Goal: Navigation & Orientation: Understand site structure

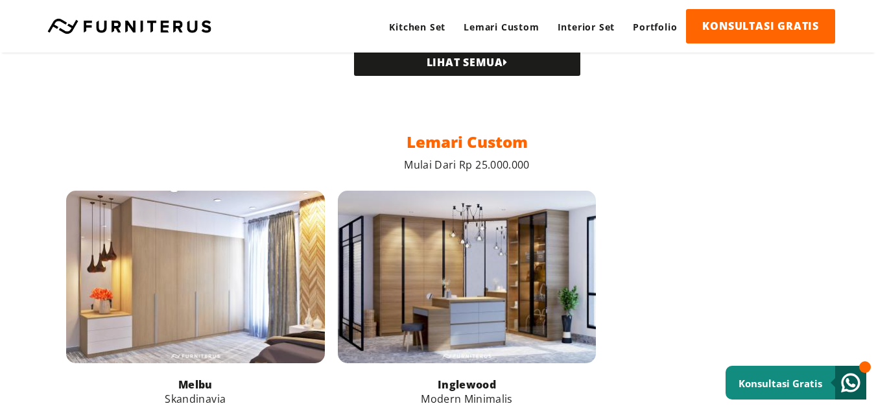
scroll to position [726, 0]
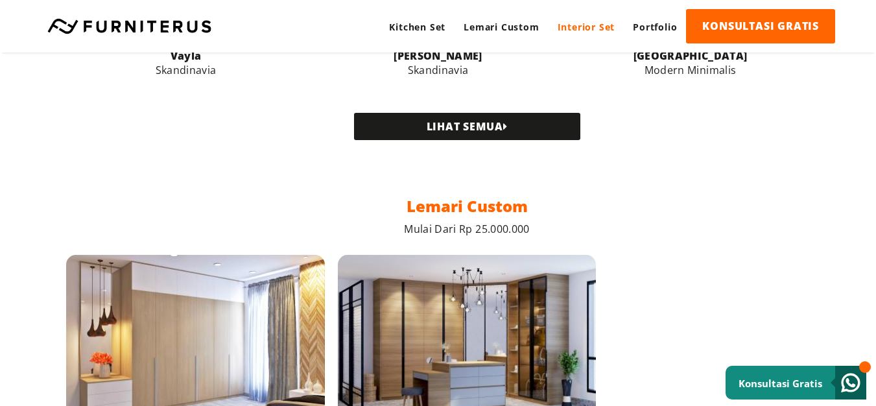
click at [605, 20] on link "Interior Set" at bounding box center [586, 27] width 76 height 36
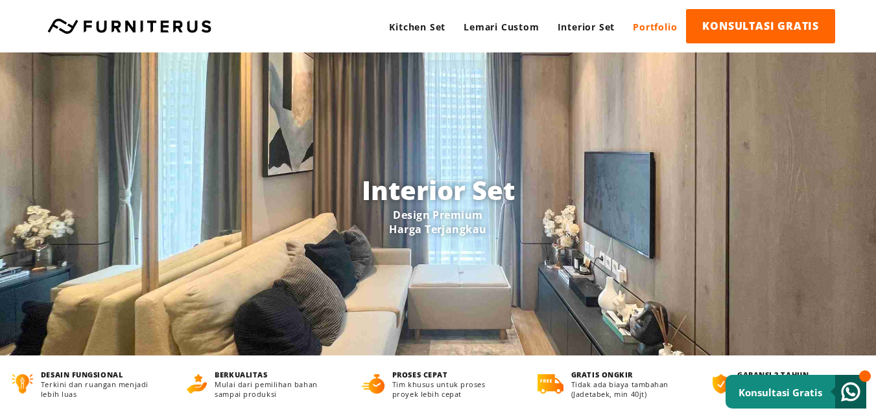
click at [653, 24] on link "Portfolio" at bounding box center [655, 27] width 62 height 36
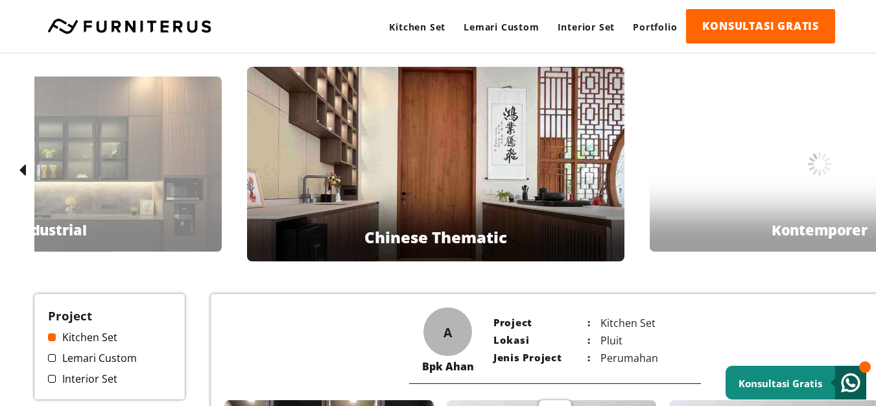
click at [78, 379] on link "Interior Set" at bounding box center [109, 378] width 123 height 14
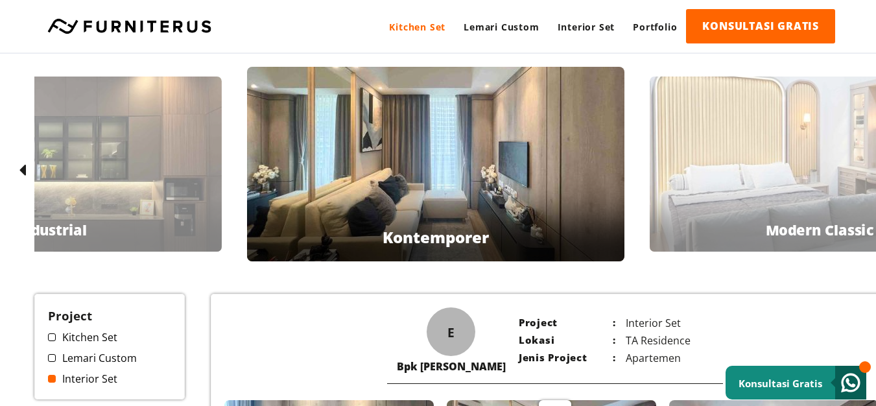
click at [433, 19] on link "Kitchen Set" at bounding box center [417, 27] width 75 height 36
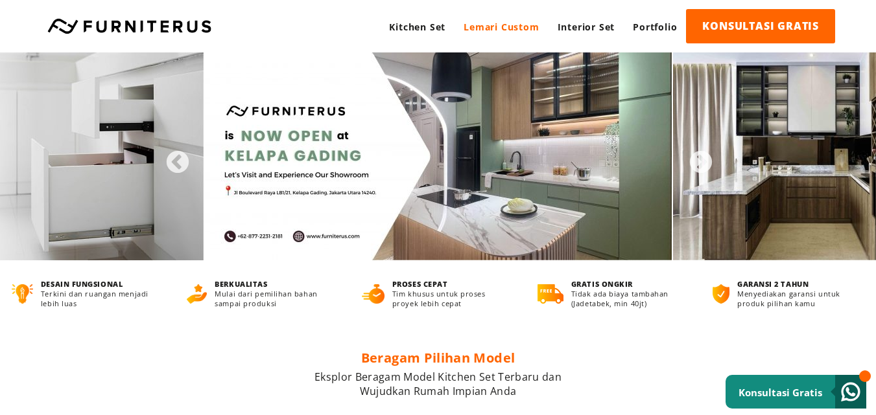
click at [520, 23] on link "Lemari Custom" at bounding box center [500, 27] width 93 height 36
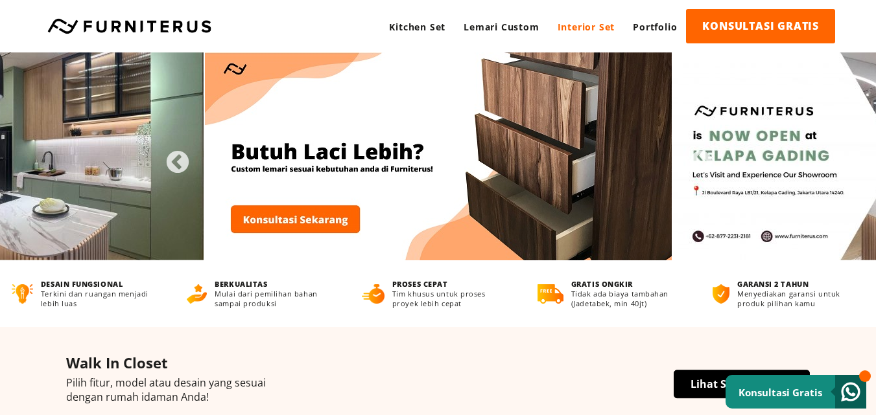
click at [589, 25] on link "Interior Set" at bounding box center [586, 27] width 76 height 36
